Goal: Transaction & Acquisition: Purchase product/service

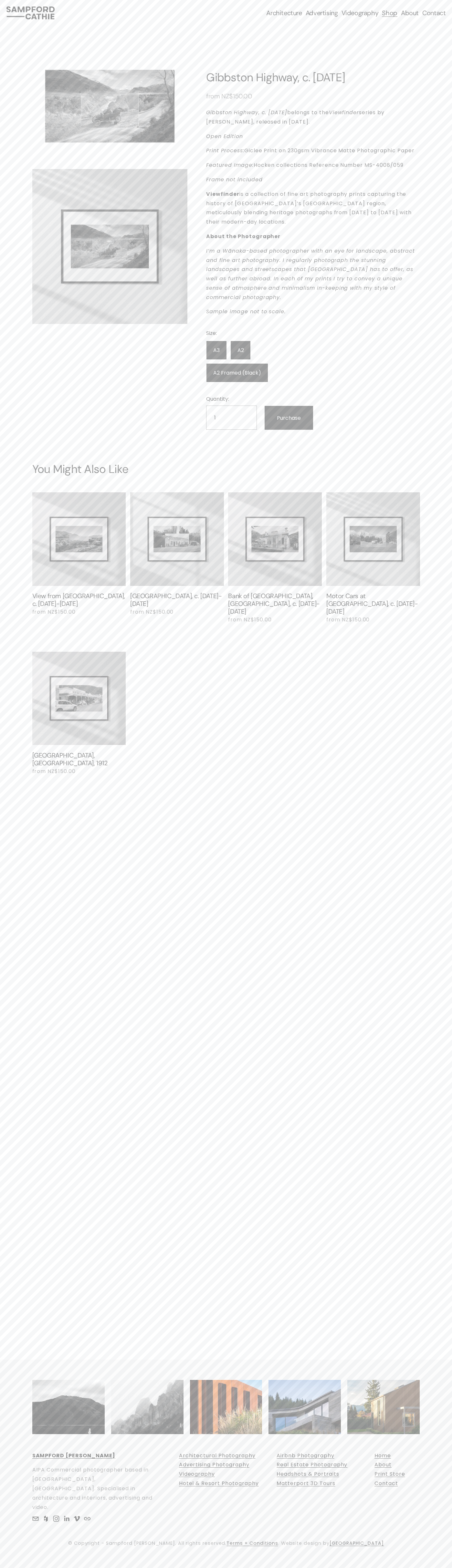
click at [216, 341] on label "A3" at bounding box center [216, 350] width 21 height 19
click at [0, 0] on input "A3" at bounding box center [0, 0] width 0 height 0
click at [390, 21] on div "Skip to Content Architecture Architectural Photography" at bounding box center [226, 13] width 452 height 26
click at [436, 1471] on div at bounding box center [226, 1464] width 452 height 168
click at [372, 1567] on html "0 Skip to Content" at bounding box center [226, 784] width 452 height 1568
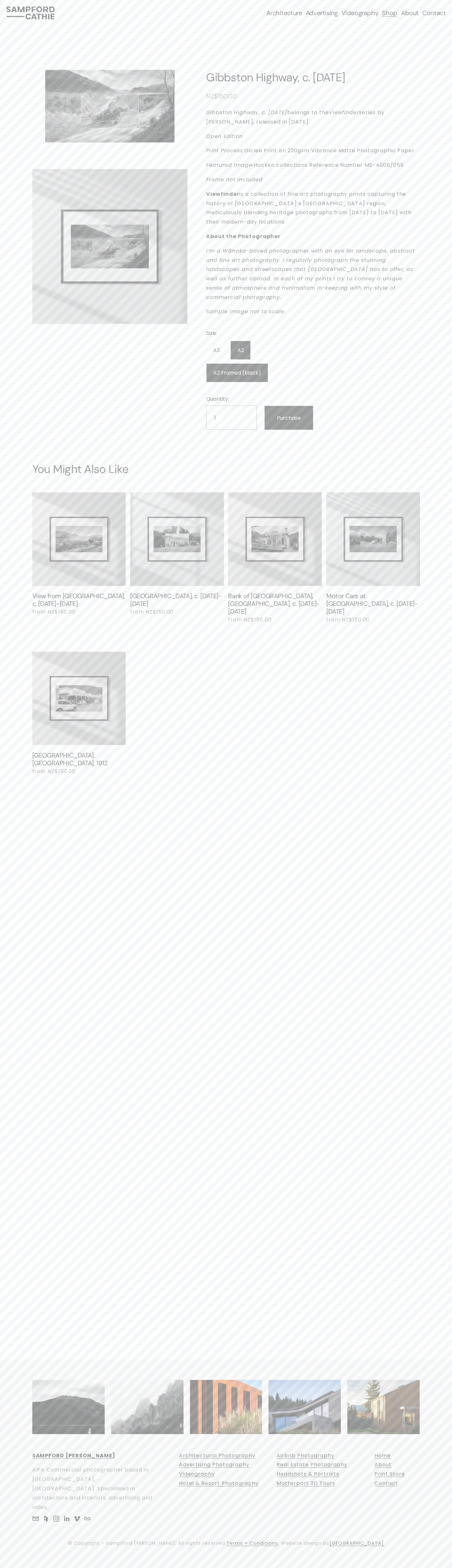
click at [3, 485] on section "Browse Photography Prints Gibbston Highway, c. 1912 1 / 2 Image 1 of 2 Image 2 …" at bounding box center [226, 410] width 452 height 769
click at [216, 341] on label "A3" at bounding box center [216, 350] width 21 height 19
click at [0, 0] on input "A3" at bounding box center [0, 0] width 0 height 0
click at [216, 341] on label "A3" at bounding box center [216, 350] width 21 height 19
click at [0, 0] on input "A3" at bounding box center [0, 0] width 0 height 0
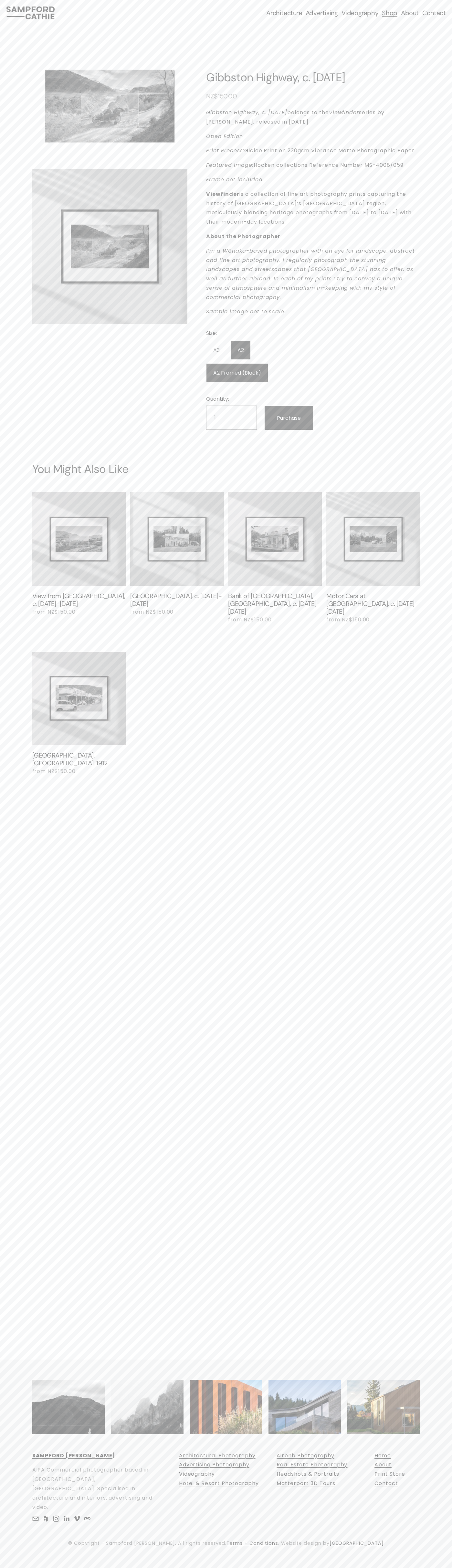
click at [373, 24] on div "Skip to Content Architecture Architectural Photography" at bounding box center [226, 13] width 452 height 26
click at [439, 1024] on div "0 Skip to Content" at bounding box center [226, 784] width 452 height 1568
click at [185, 1567] on html "0 Skip to Content" at bounding box center [226, 784] width 452 height 1568
click at [28, 237] on article "Browse Photography Prints Gibbston Highway, c. 1912 1 / 2 Image 1 of 2 Image 2 …" at bounding box center [225, 410] width 400 height 757
click at [216, 341] on label "A3" at bounding box center [216, 350] width 21 height 19
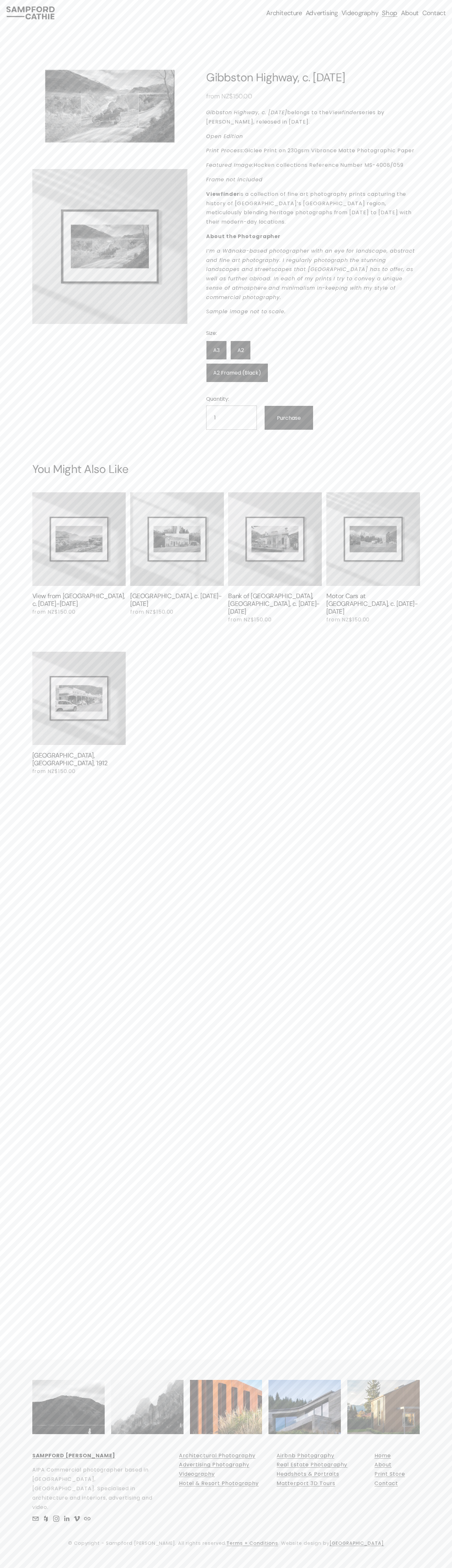
click at [0, 0] on input "A3" at bounding box center [0, 0] width 0 height 0
